Goal: Navigation & Orientation: Find specific page/section

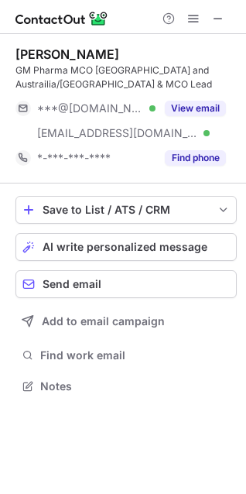
scroll to position [375, 246]
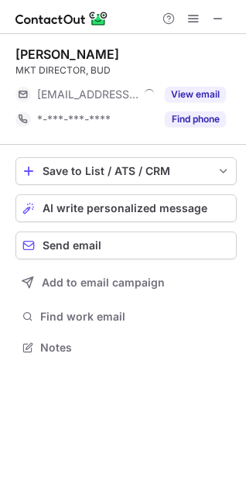
scroll to position [8, 8]
click at [221, 19] on span at bounding box center [218, 18] width 12 height 12
